Goal: Entertainment & Leisure: Consume media (video, audio)

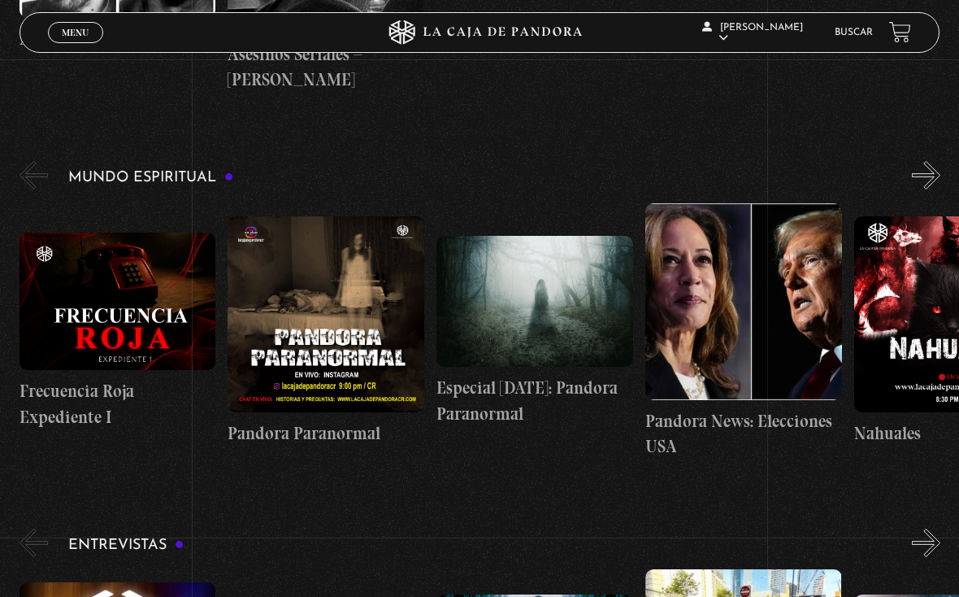
scroll to position [4972, 0]
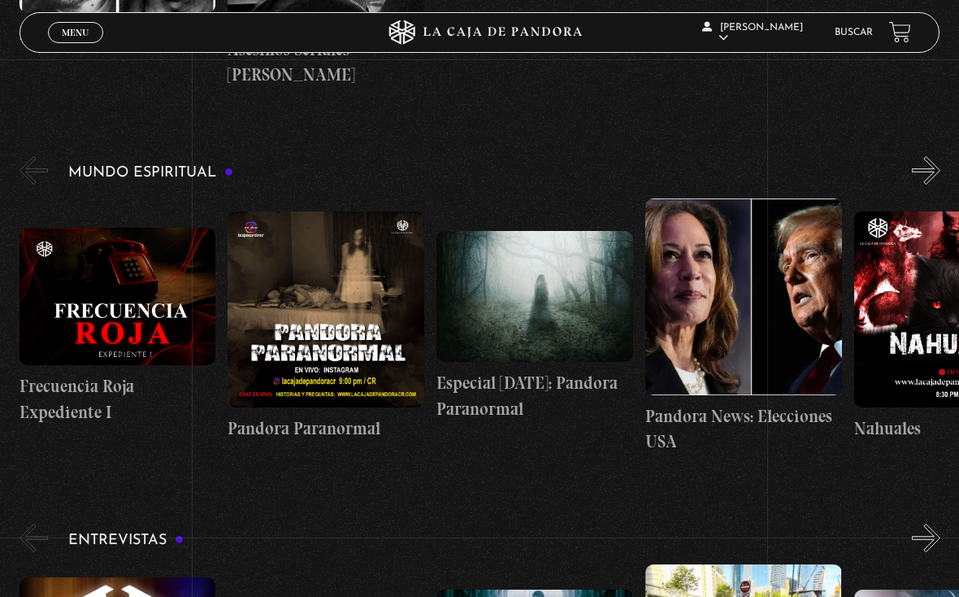
click at [122, 239] on figure at bounding box center [118, 296] width 197 height 137
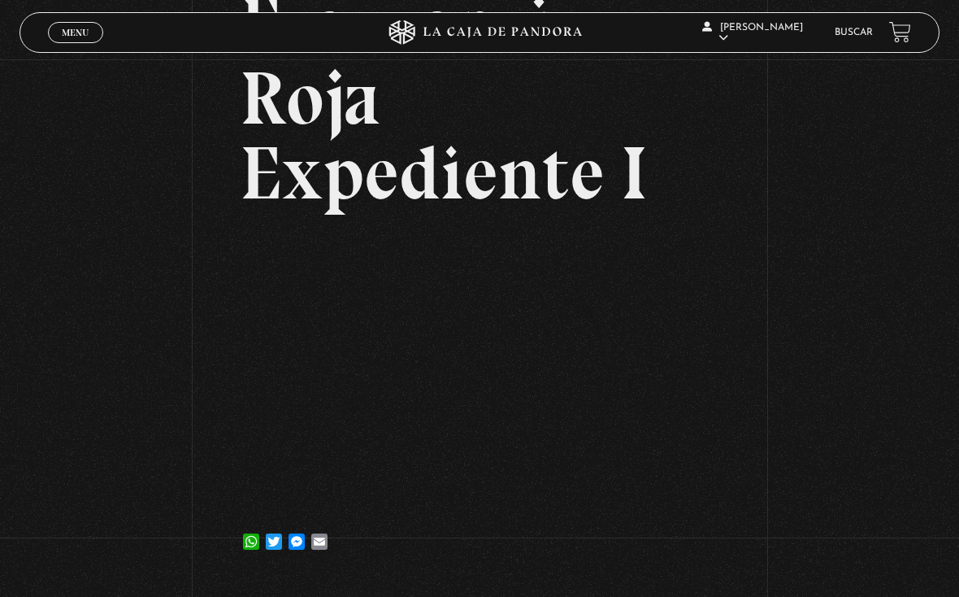
scroll to position [232, 0]
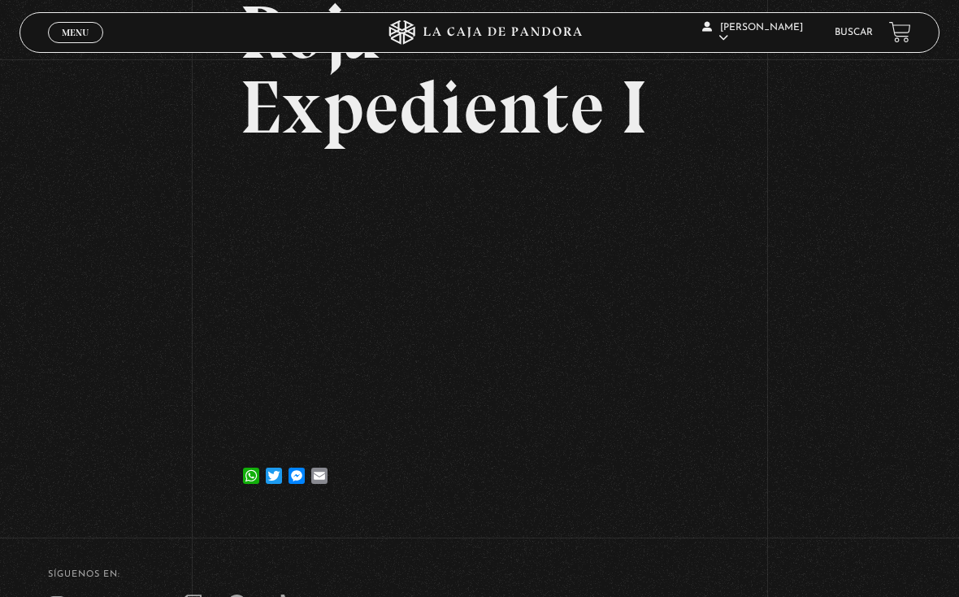
click at [65, 16] on div "Menu Cerrar" at bounding box center [192, 32] width 288 height 39
click at [81, 28] on span "Menu" at bounding box center [75, 33] width 27 height 10
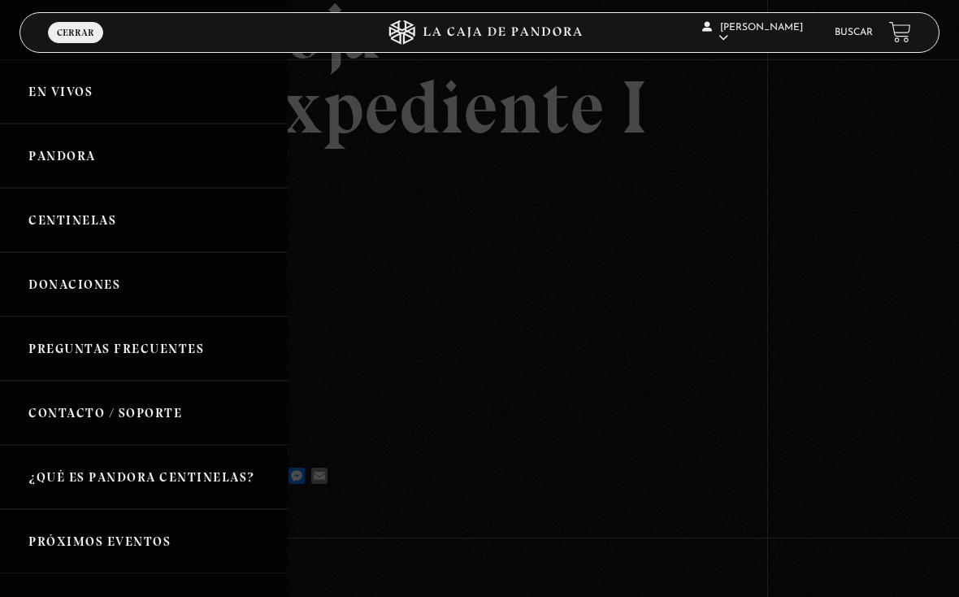
click at [461, 256] on div at bounding box center [479, 298] width 959 height 597
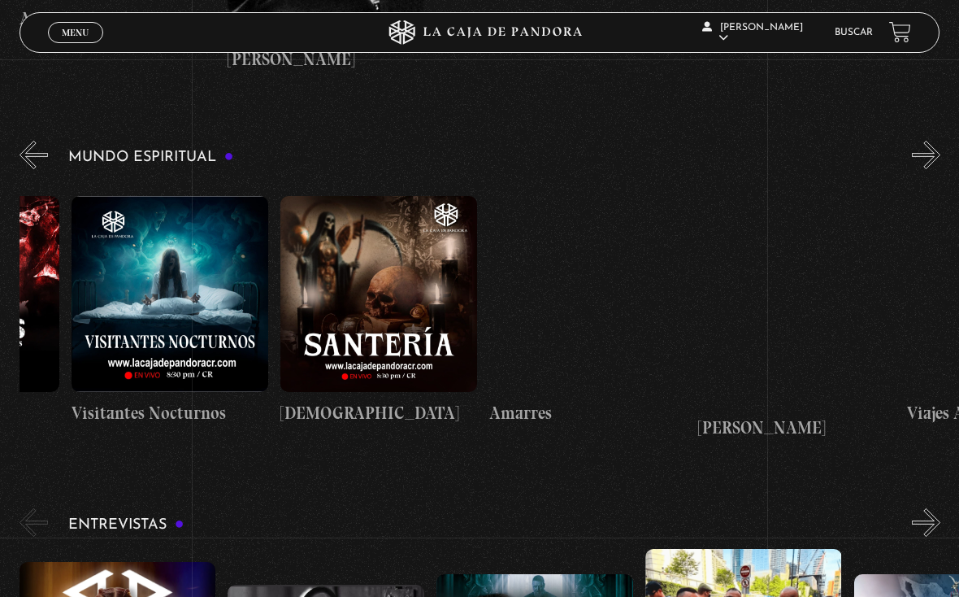
scroll to position [0, 980]
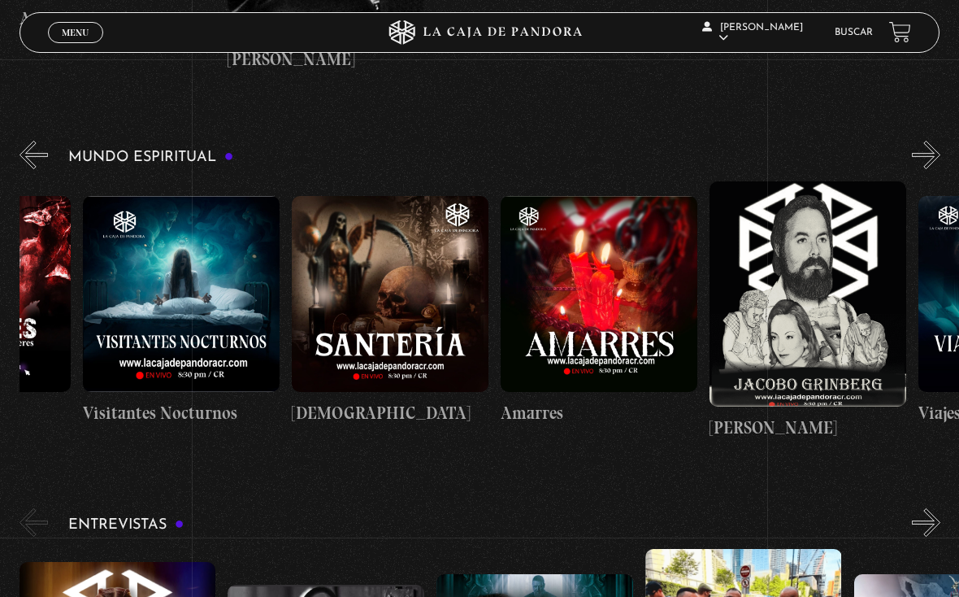
click at [521, 376] on link "Amarres" at bounding box center [599, 310] width 197 height 259
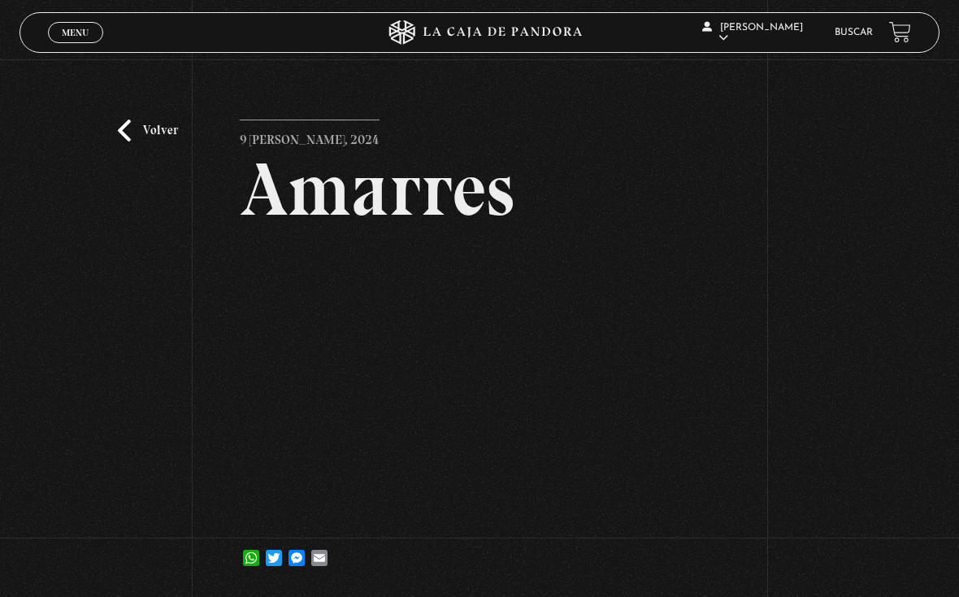
click at [167, 128] on link "Volver" at bounding box center [148, 130] width 60 height 22
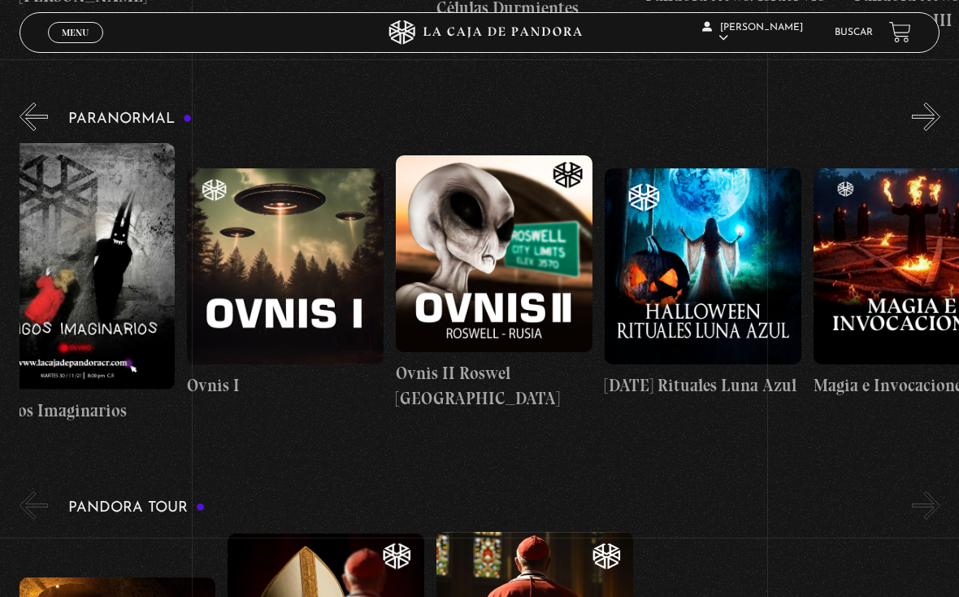
scroll to position [0, 1083]
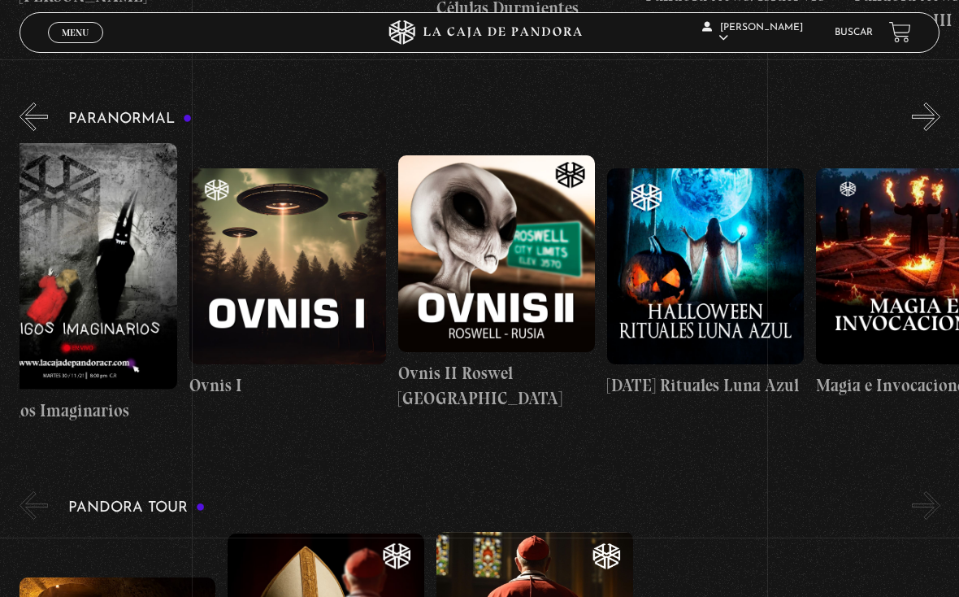
click at [506, 306] on figure at bounding box center [496, 253] width 197 height 197
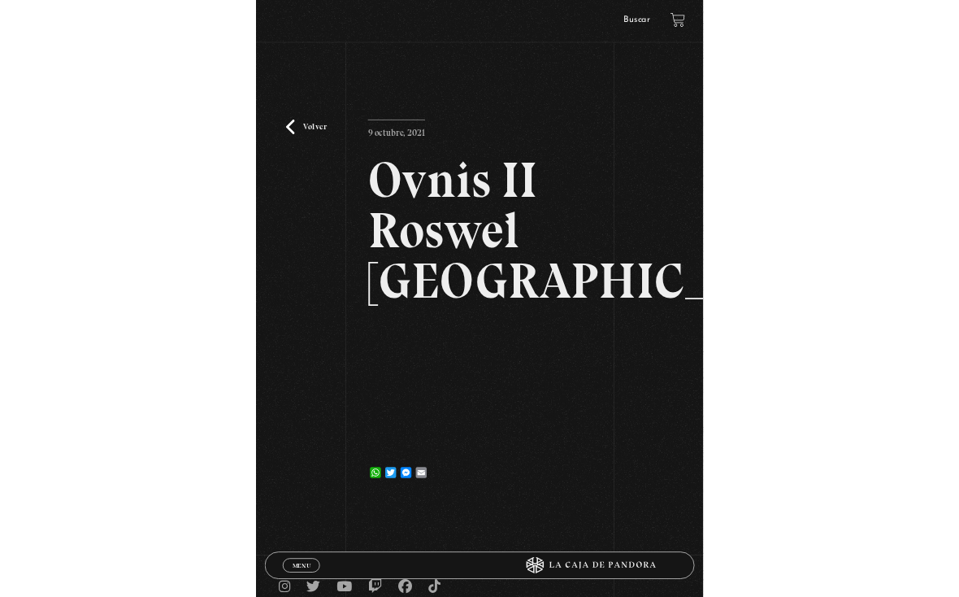
scroll to position [168, 0]
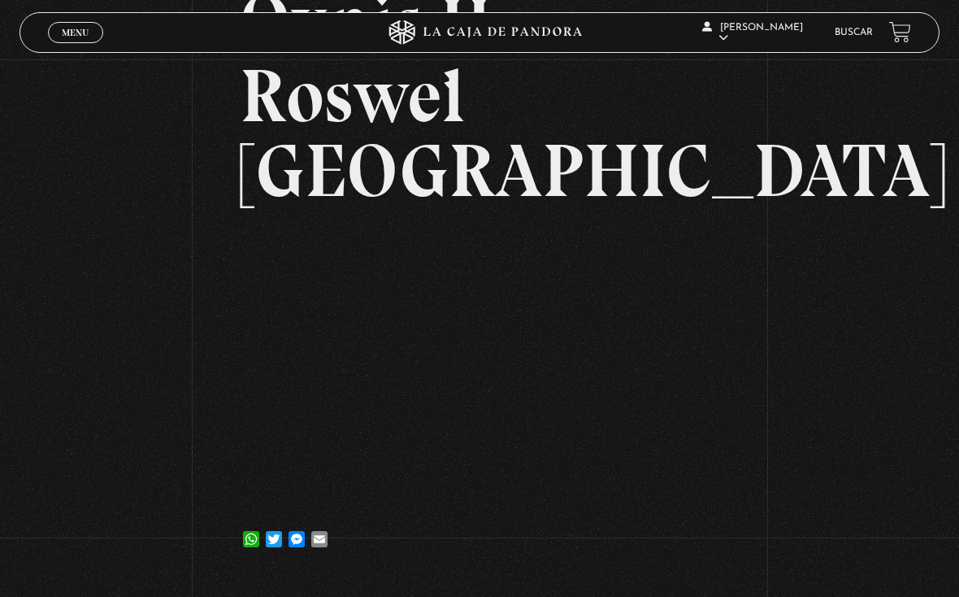
click at [843, 15] on div "[PERSON_NAME] En vivos Pandora Centinelas Mi cuenta Salir [GEOGRAPHIC_DATA]" at bounding box center [767, 32] width 288 height 49
click at [837, 20] on div "Ana Camacho En vivos Pandora Centinelas Mi cuenta Salir Buscar" at bounding box center [767, 32] width 288 height 49
click at [797, 66] on div "Volver 9 octubre, 2021 Ovnis II Roswel Rusia WhatsApp Twitter Messenger Email" at bounding box center [479, 233] width 959 height 685
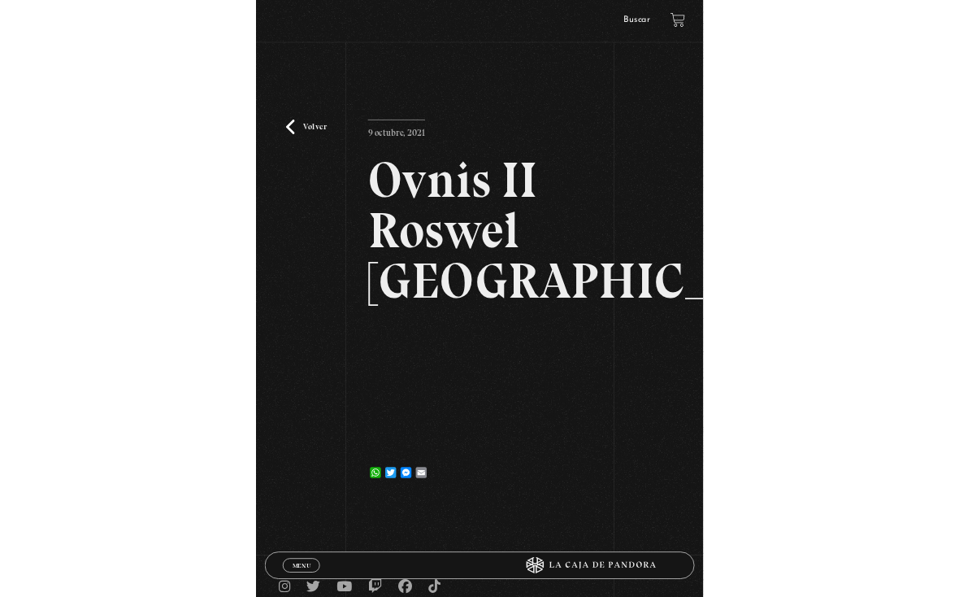
scroll to position [192, 0]
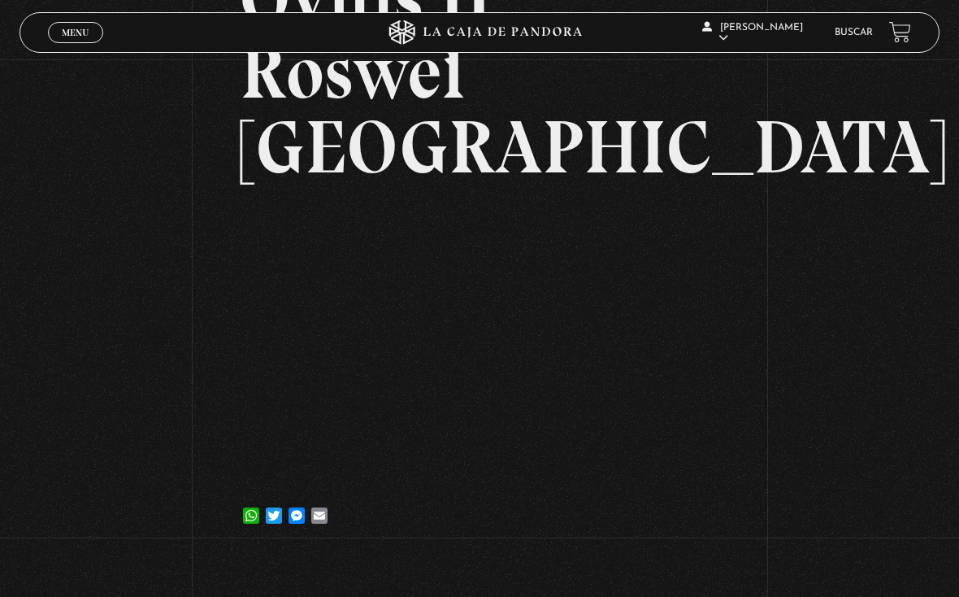
click at [76, 36] on span "Menu" at bounding box center [75, 33] width 27 height 10
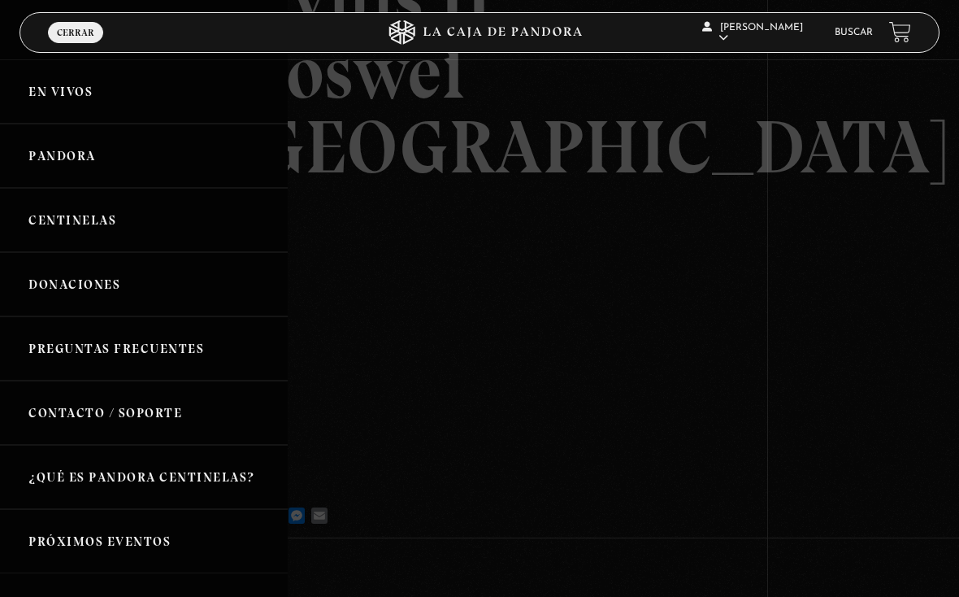
click at [504, 458] on div at bounding box center [479, 298] width 959 height 597
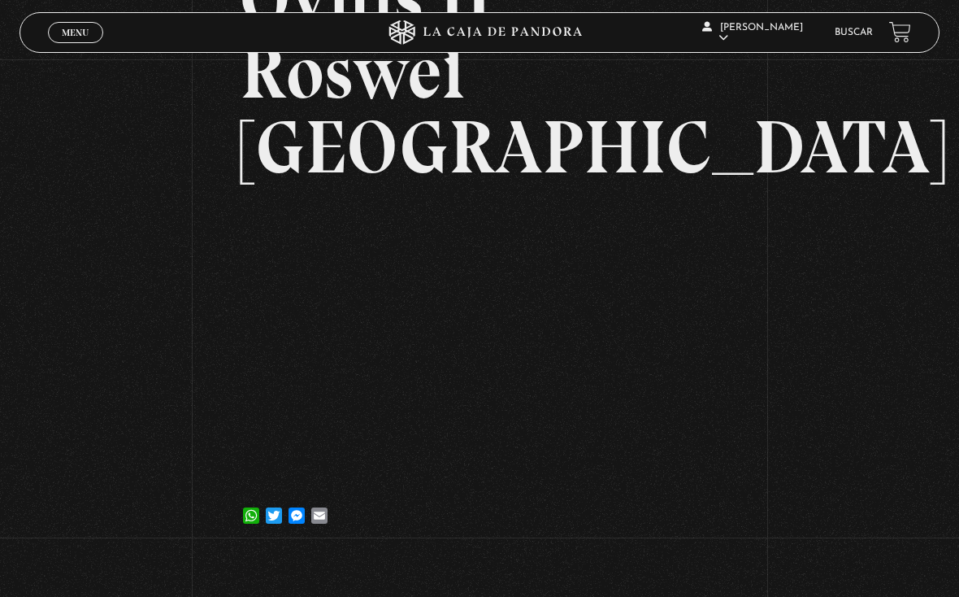
click at [74, 19] on div "Menu Cerrar" at bounding box center [192, 32] width 288 height 39
click at [74, 28] on span "Menu" at bounding box center [75, 33] width 27 height 10
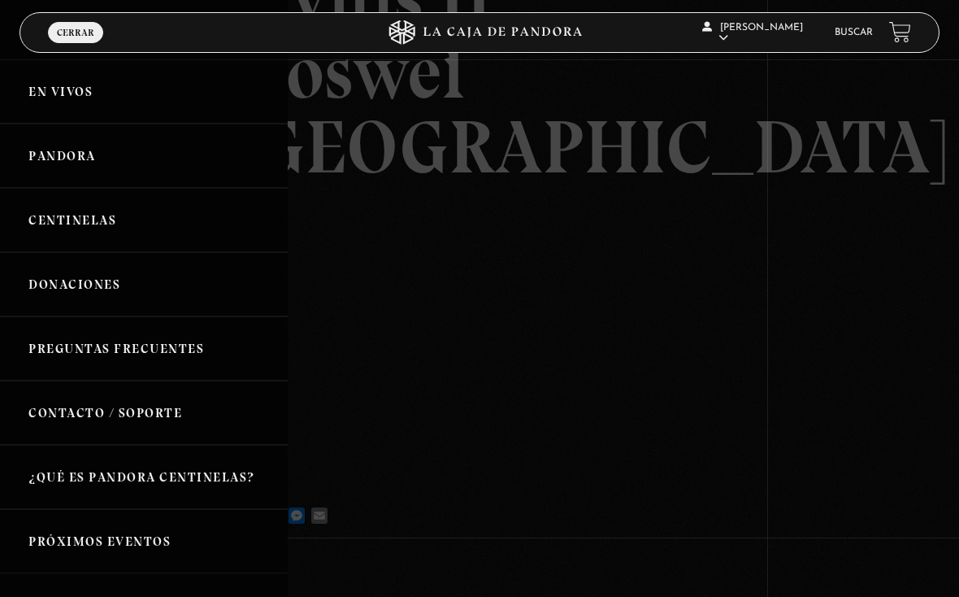
click at [161, 166] on link "Pandora" at bounding box center [144, 156] width 288 height 64
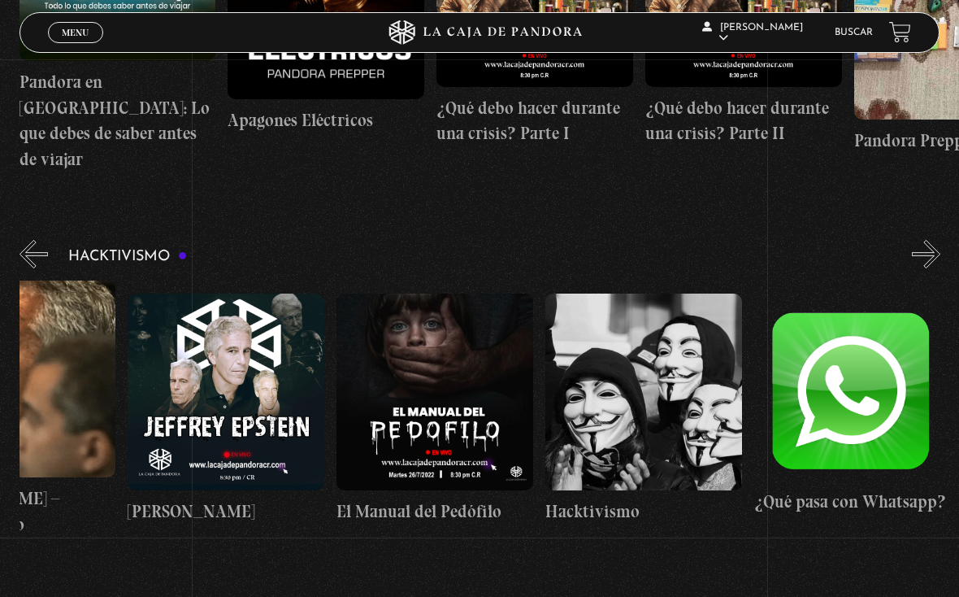
scroll to position [0, 99]
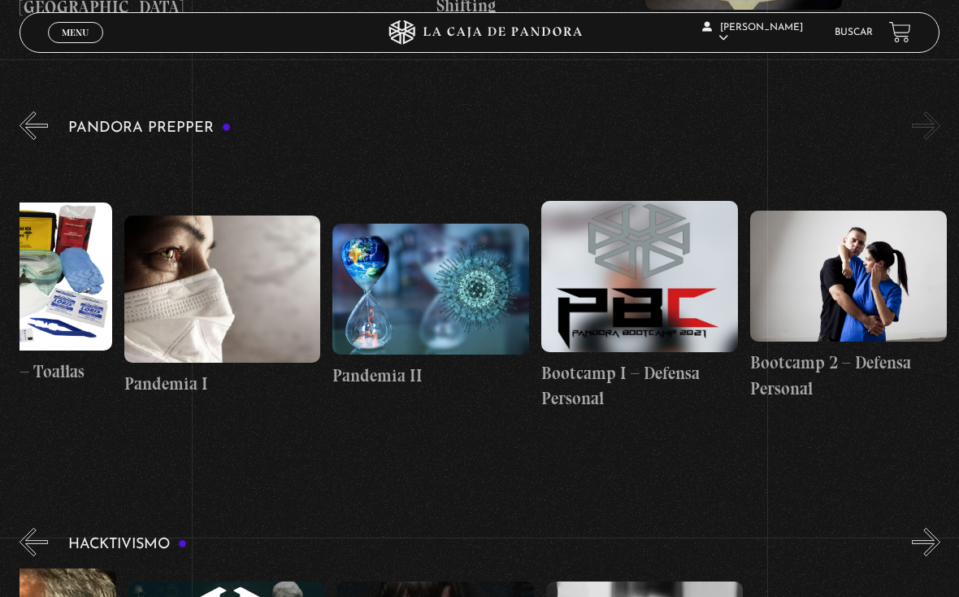
click at [243, 260] on figure at bounding box center [222, 288] width 197 height 147
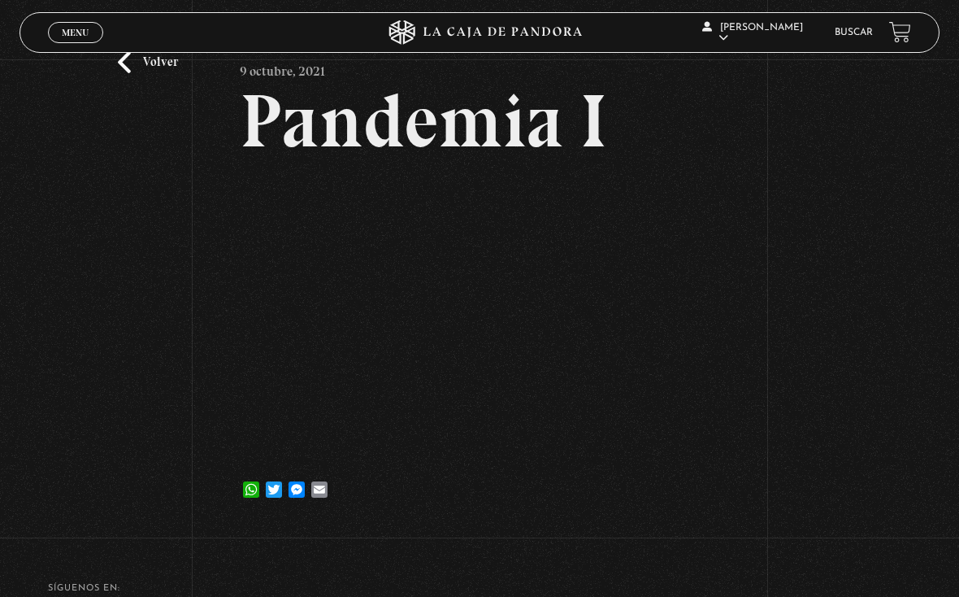
scroll to position [69, 0]
click at [137, 63] on link "Volver" at bounding box center [148, 61] width 60 height 22
click at [119, 72] on link "Volver" at bounding box center [148, 61] width 60 height 22
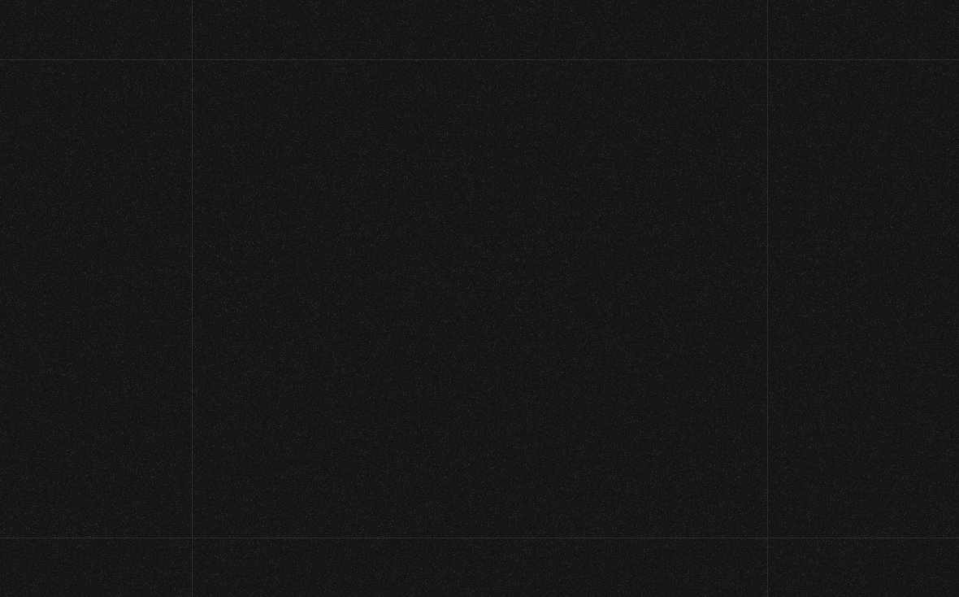
scroll to position [192, 0]
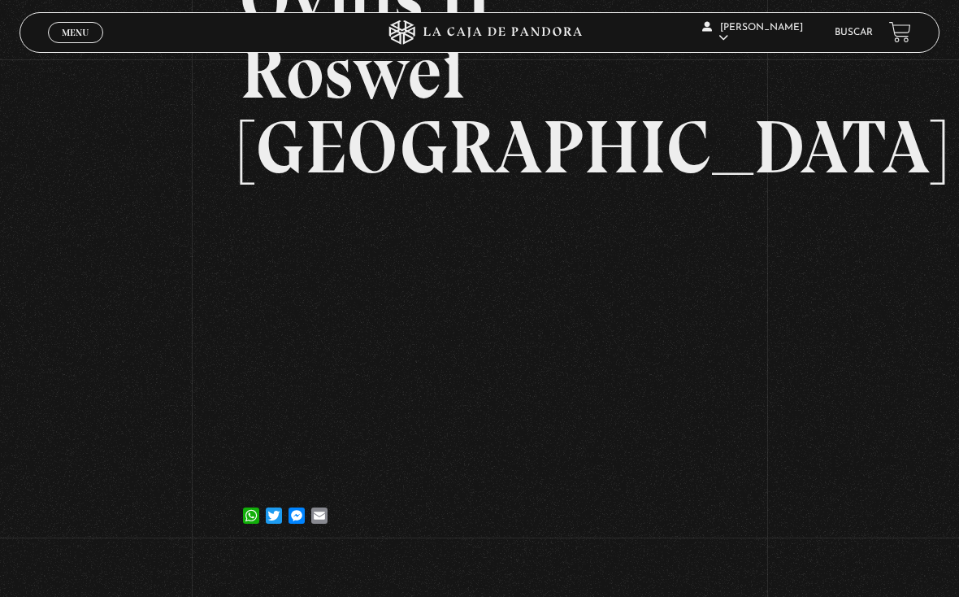
click at [73, 33] on span "Menu" at bounding box center [75, 33] width 27 height 10
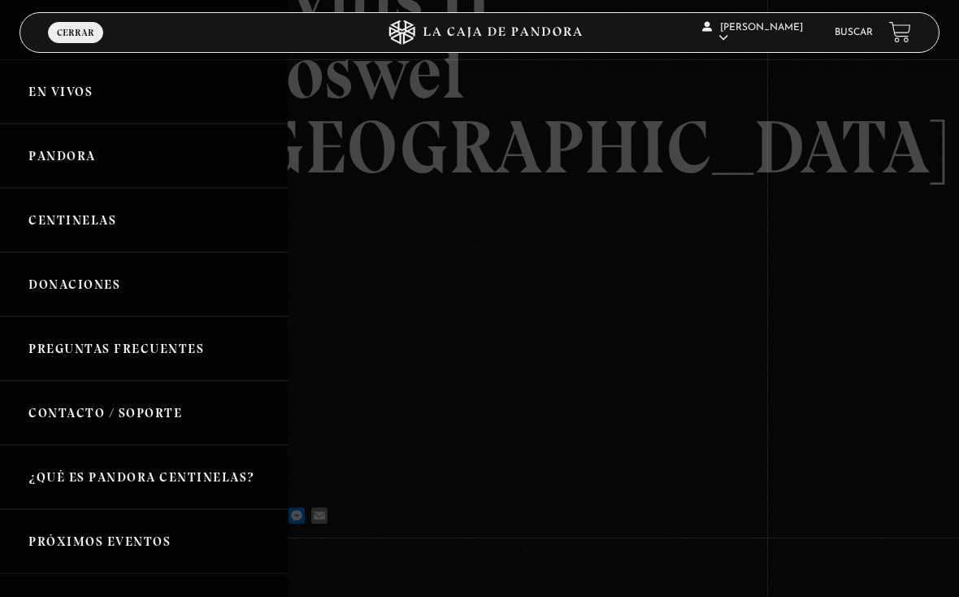
click at [145, 166] on link "Pandora" at bounding box center [144, 156] width 288 height 64
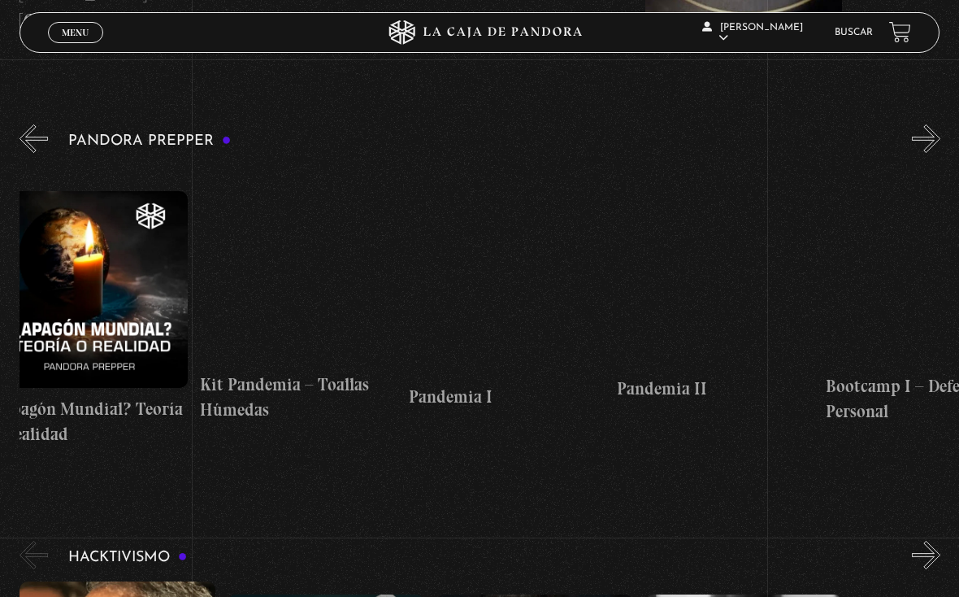
scroll to position [0, 3578]
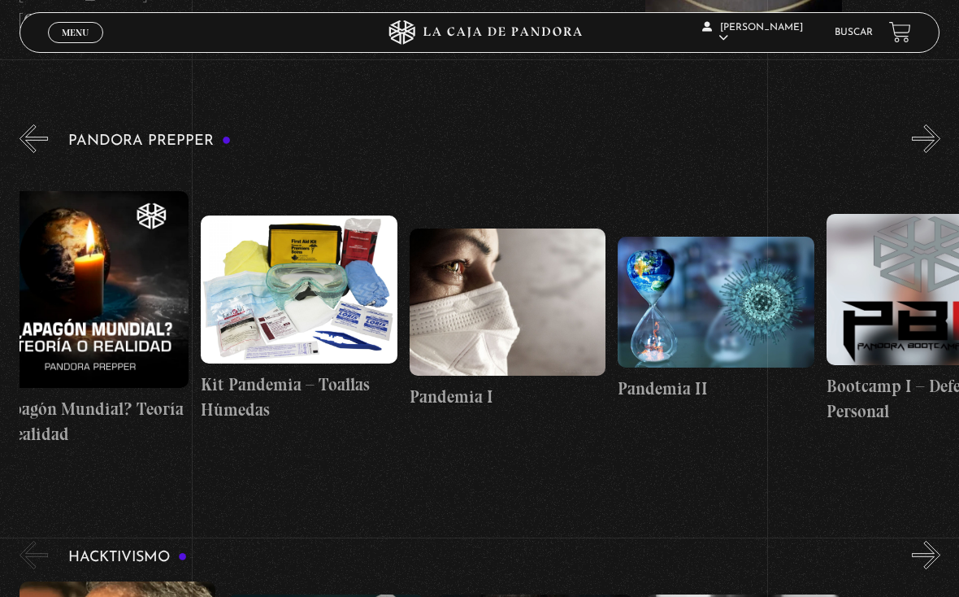
click at [722, 309] on figure at bounding box center [716, 302] width 197 height 131
